Goal: Transaction & Acquisition: Purchase product/service

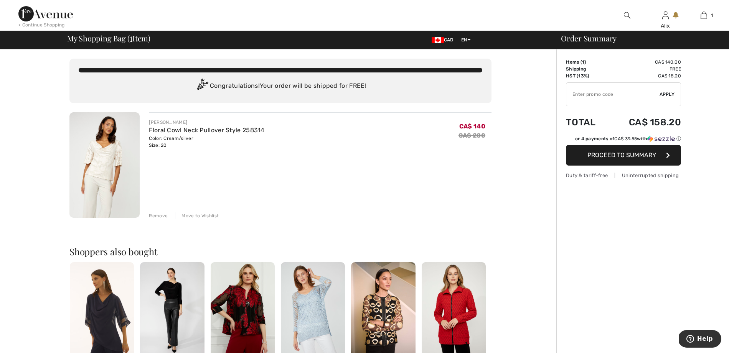
click at [614, 159] on span "Proceed to Summary" at bounding box center [621, 155] width 69 height 7
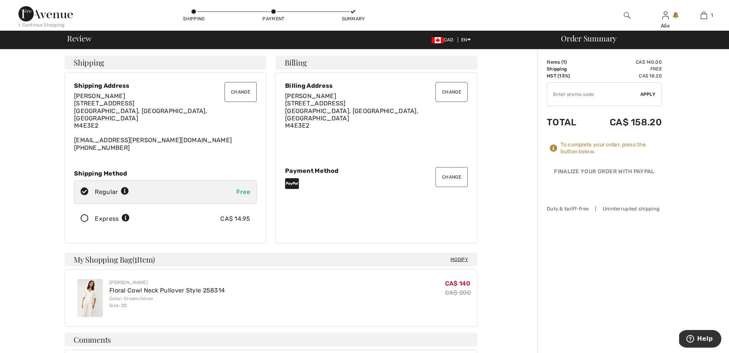
click at [38, 232] on div "To complete your order, scroll below. Shipping Change Change Shipping Address A…" at bounding box center [271, 302] width 533 height 504
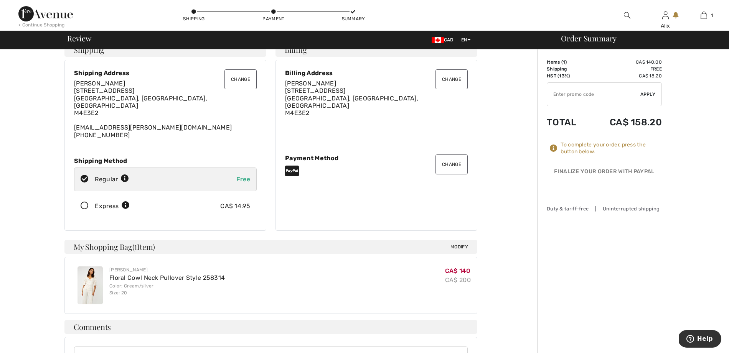
scroll to position [1, 0]
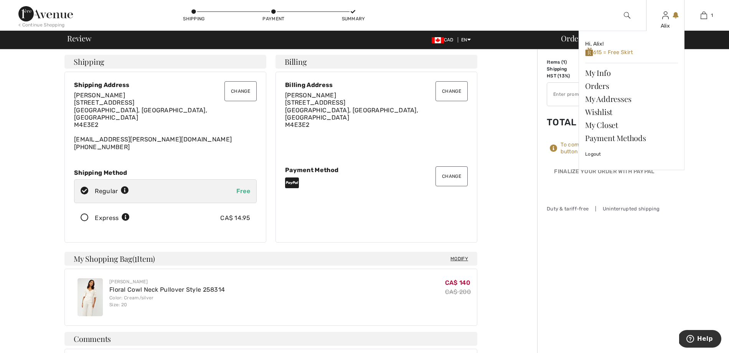
click at [665, 17] on img at bounding box center [665, 15] width 7 height 9
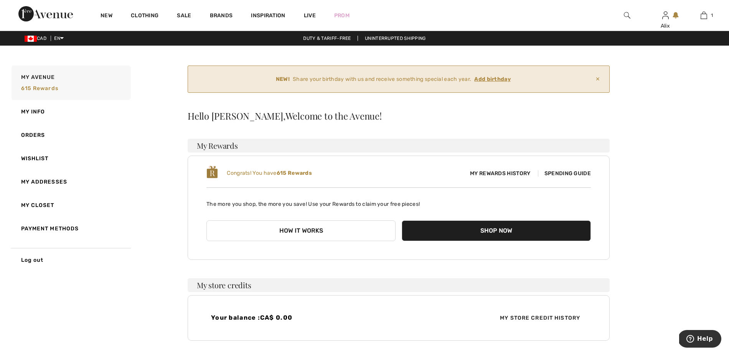
click at [409, 104] on div "NEW! Share your birthday with us and receive something special each year. Add b…" at bounding box center [453, 273] width 531 height 414
click at [452, 229] on button "Shop Now" at bounding box center [496, 231] width 189 height 21
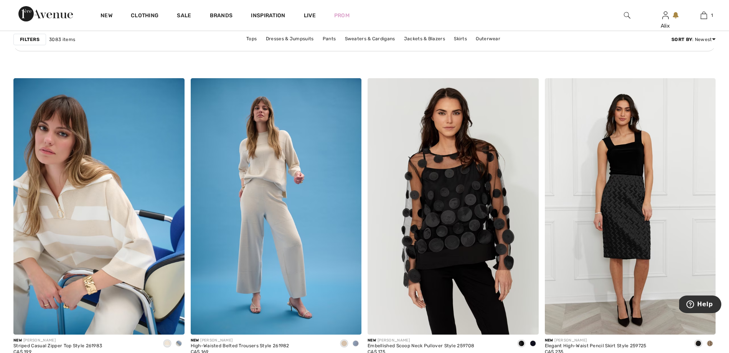
scroll to position [3578, 0]
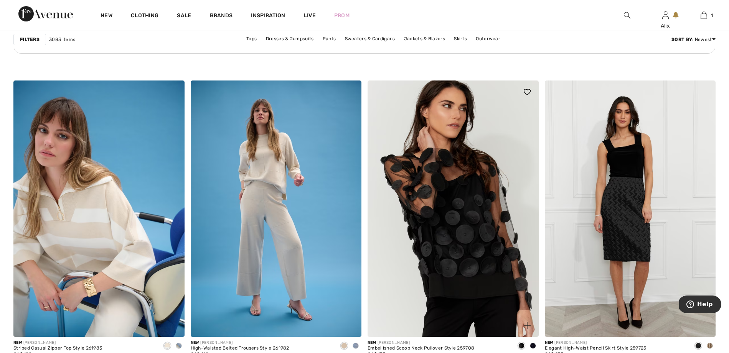
click at [477, 234] on img at bounding box center [453, 209] width 171 height 256
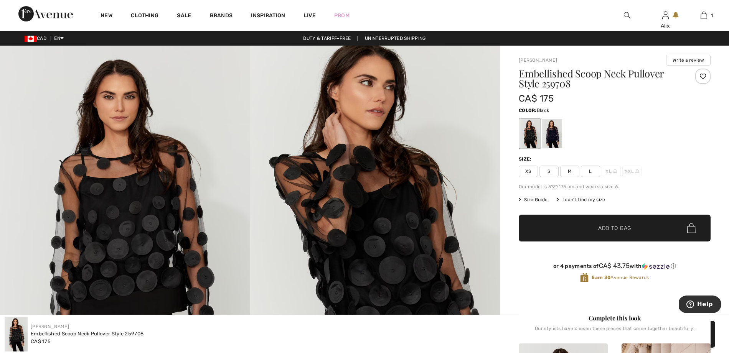
click at [589, 177] on span "L" at bounding box center [590, 172] width 19 height 12
click at [570, 169] on span "M" at bounding box center [569, 172] width 19 height 12
click at [578, 233] on span "✔ Added to Bag Add to Bag" at bounding box center [615, 228] width 192 height 27
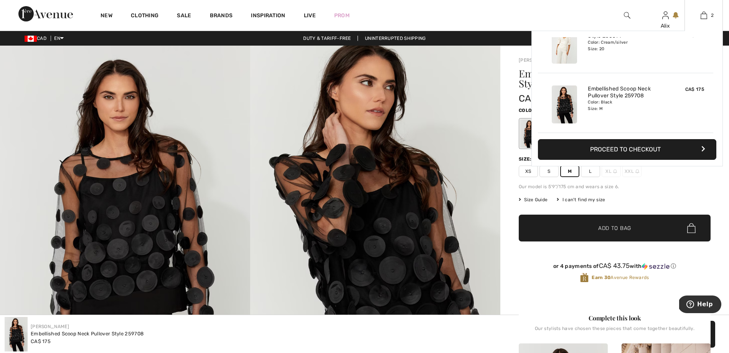
click at [630, 150] on button "Proceed to Checkout" at bounding box center [627, 149] width 178 height 21
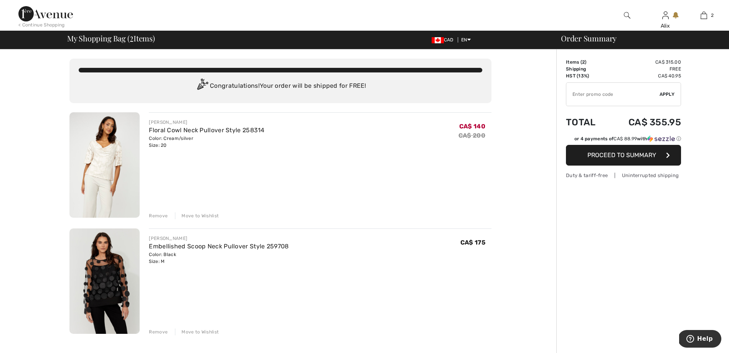
click at [160, 216] on div "Remove" at bounding box center [158, 216] width 19 height 7
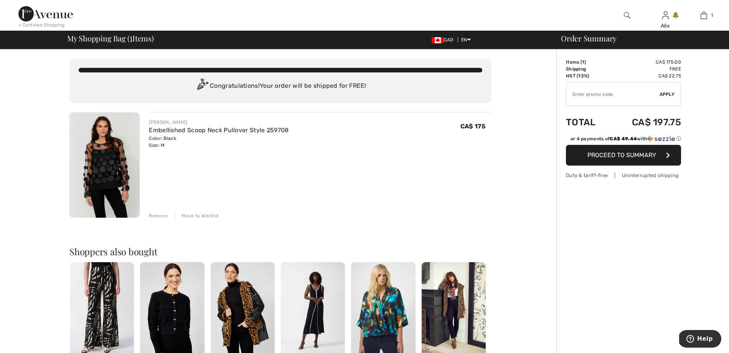
click at [456, 324] on img at bounding box center [454, 310] width 64 height 96
